Goal: Task Accomplishment & Management: Use online tool/utility

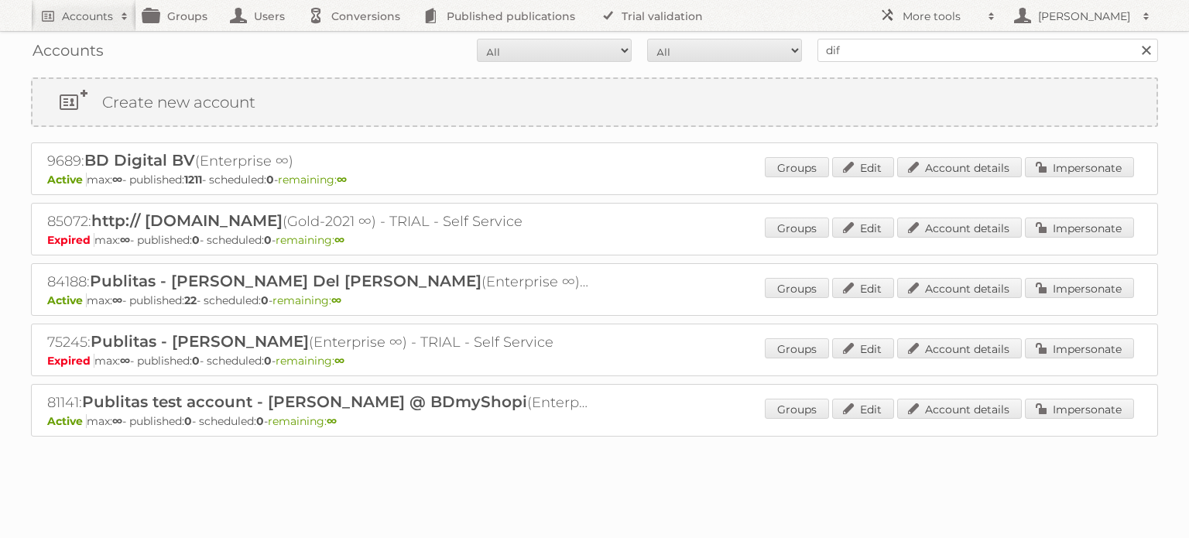
type input "diffusion"
click at [1134, 39] on input "Search" at bounding box center [1145, 50] width 23 height 23
click at [917, 49] on input "diffusion" at bounding box center [988, 50] width 341 height 23
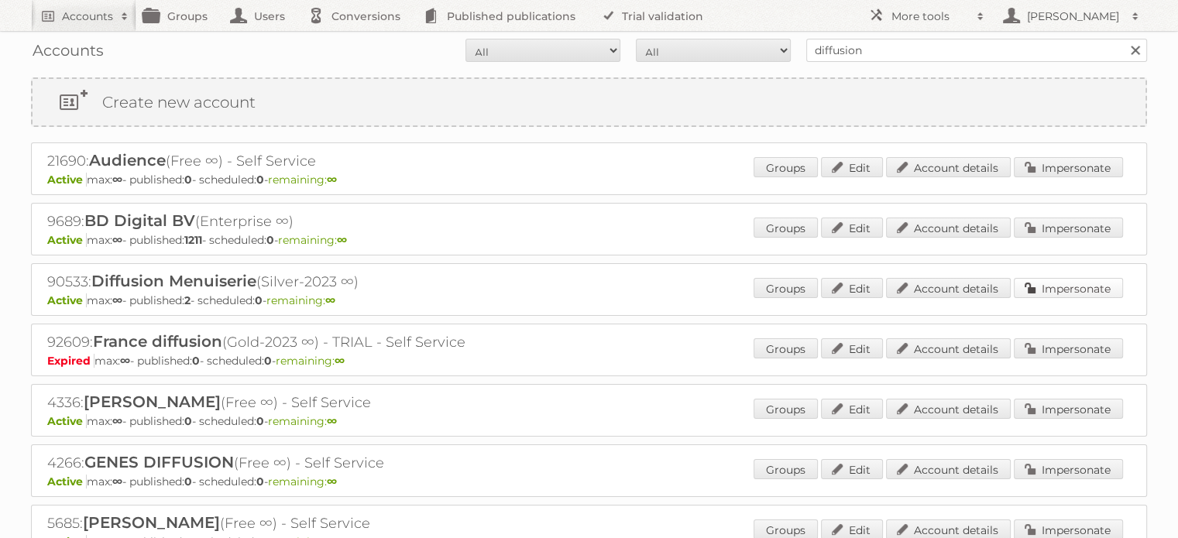
click at [1028, 278] on link "Impersonate" at bounding box center [1068, 288] width 109 height 20
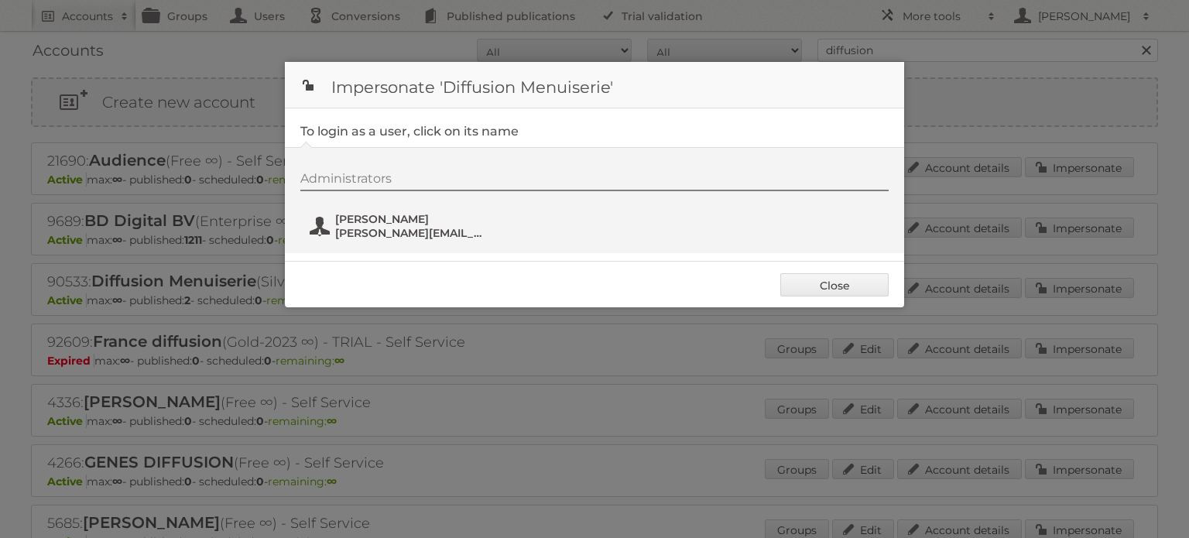
click at [367, 219] on span "Sophie Feron" at bounding box center [410, 219] width 150 height 14
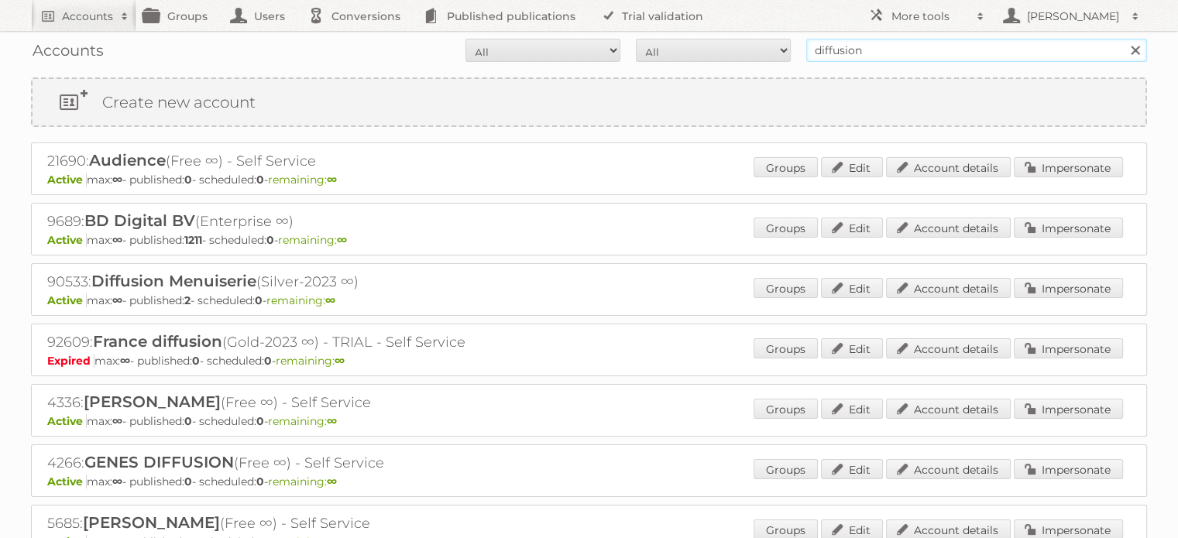
click at [946, 50] on input "diffusion" at bounding box center [976, 50] width 341 height 23
click at [1123, 39] on input "Search" at bounding box center [1134, 50] width 23 height 23
